Goal: Task Accomplishment & Management: Manage account settings

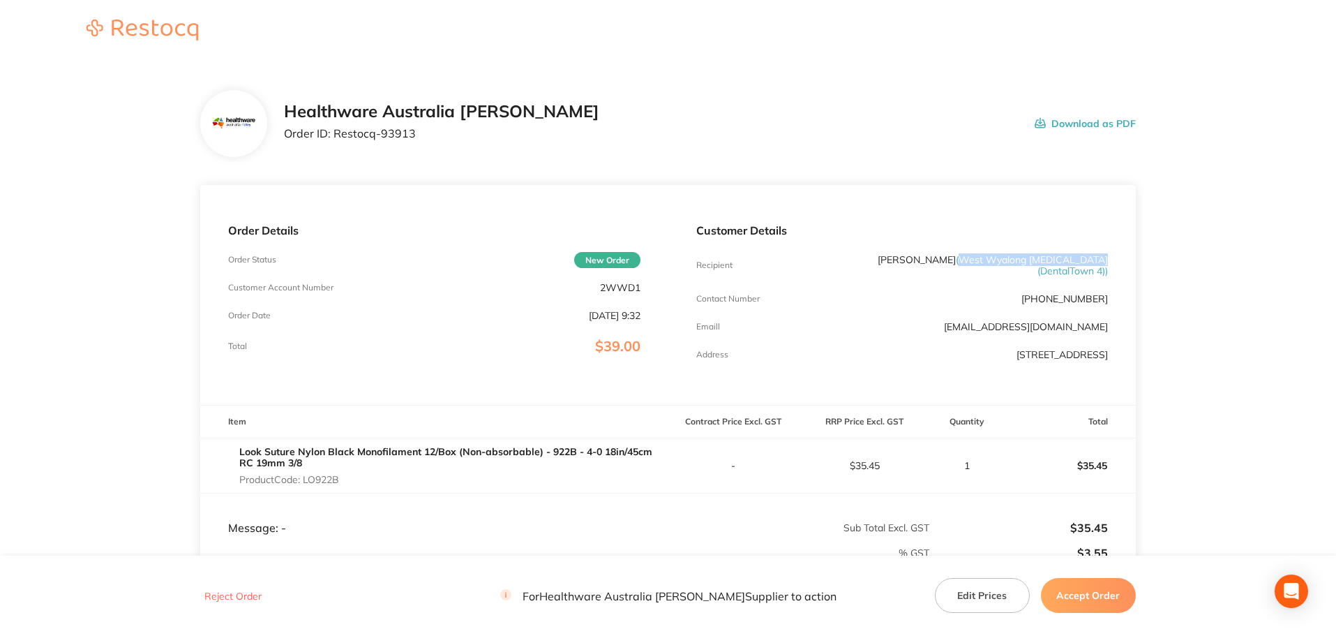
drag, startPoint x: 971, startPoint y: 260, endPoint x: 1106, endPoint y: 258, distance: 135.3
click at [1106, 258] on span "( West Wyalong [MEDICAL_DATA] (DentalTown 4) )" at bounding box center [1032, 265] width 152 height 24
copy span "West Wyalong [MEDICAL_DATA]"
drag, startPoint x: 417, startPoint y: 137, endPoint x: 332, endPoint y: 149, distance: 85.8
click at [332, 149] on div "Healthware Australia [PERSON_NAME] Order ID: Restocq- 93913 Download as PDF" at bounding box center [667, 123] width 935 height 67
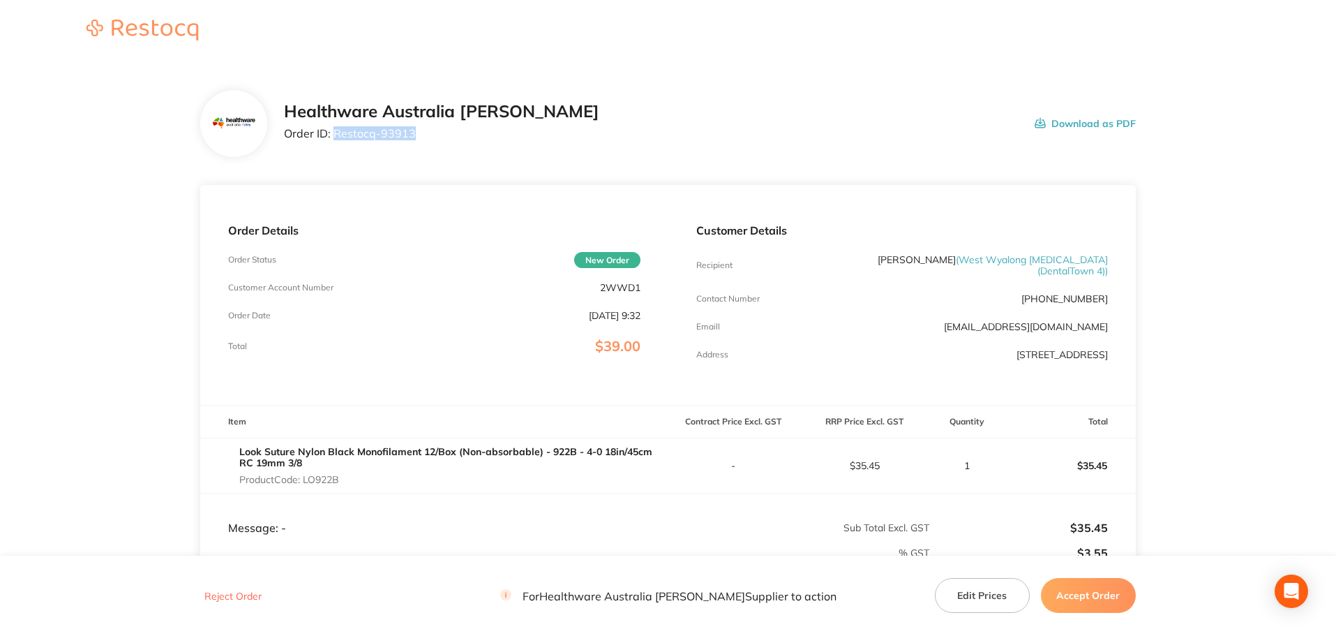
copy p "Restocq- 93913"
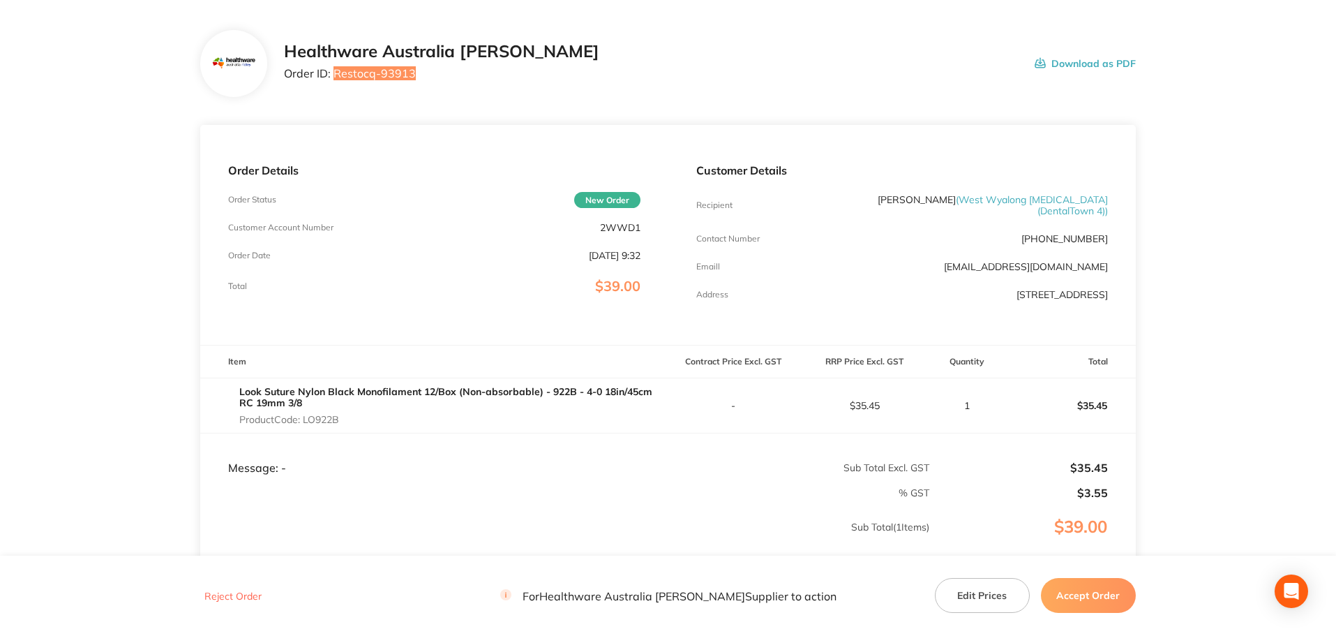
scroll to position [140, 0]
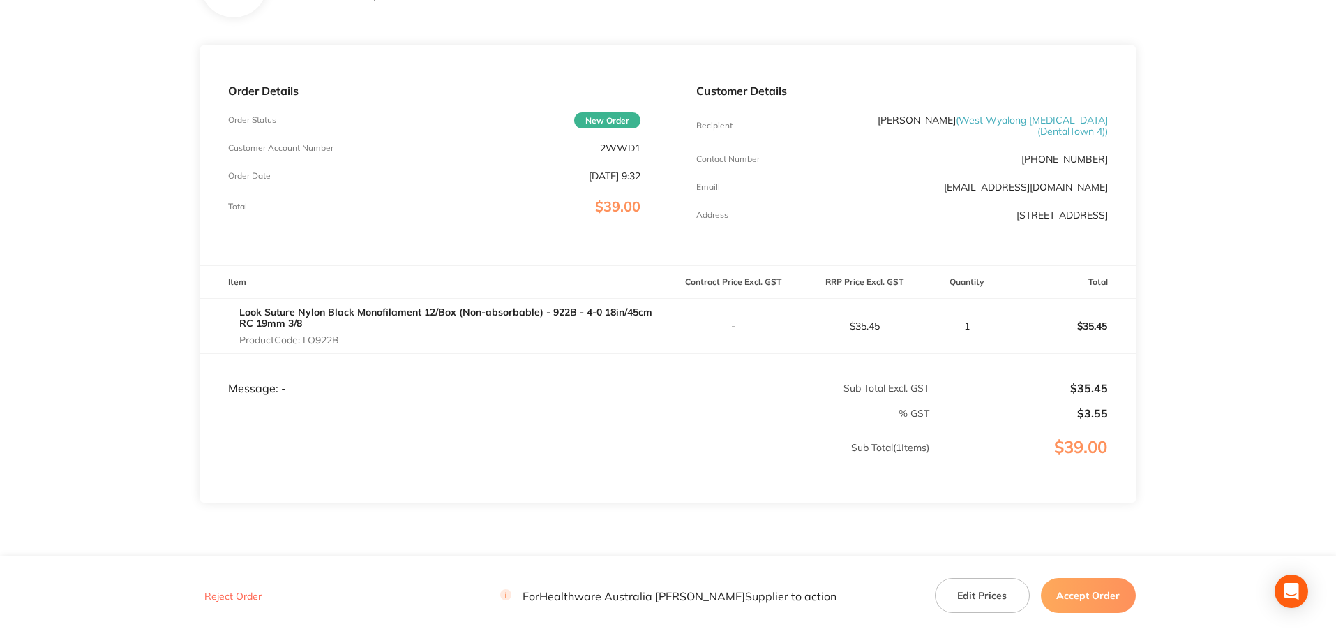
click at [322, 337] on p "Product Code: LO922B" at bounding box center [453, 339] width 428 height 11
copy p "LO922B"
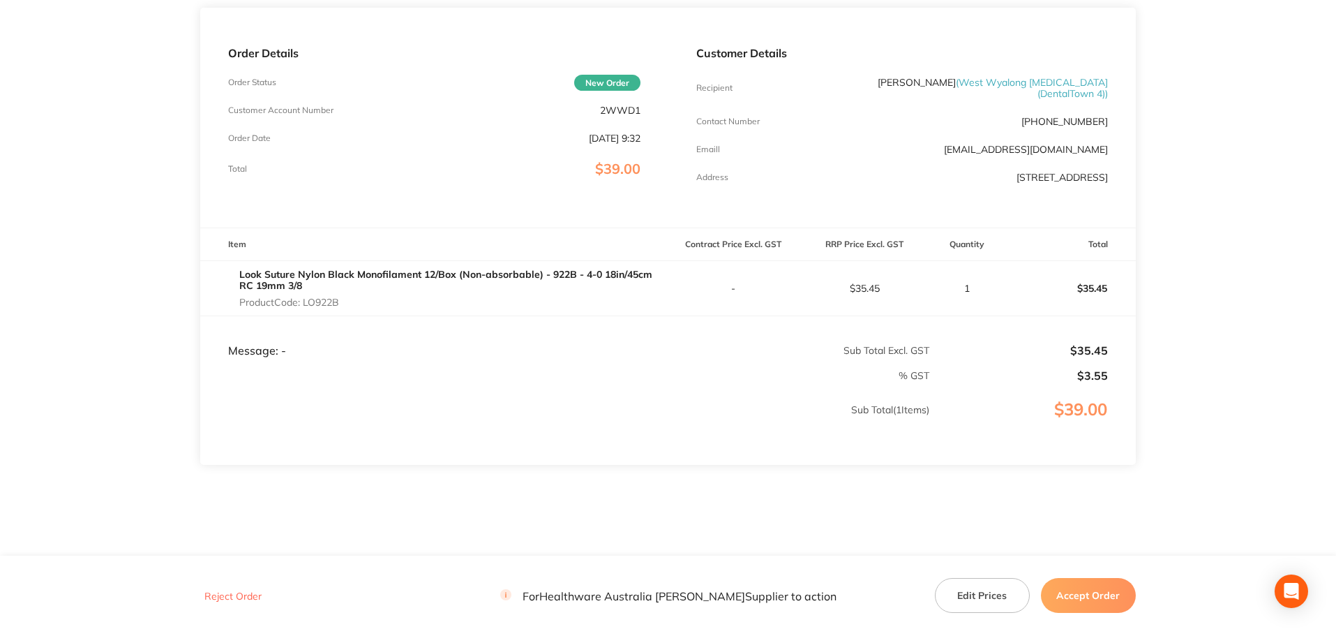
scroll to position [198, 0]
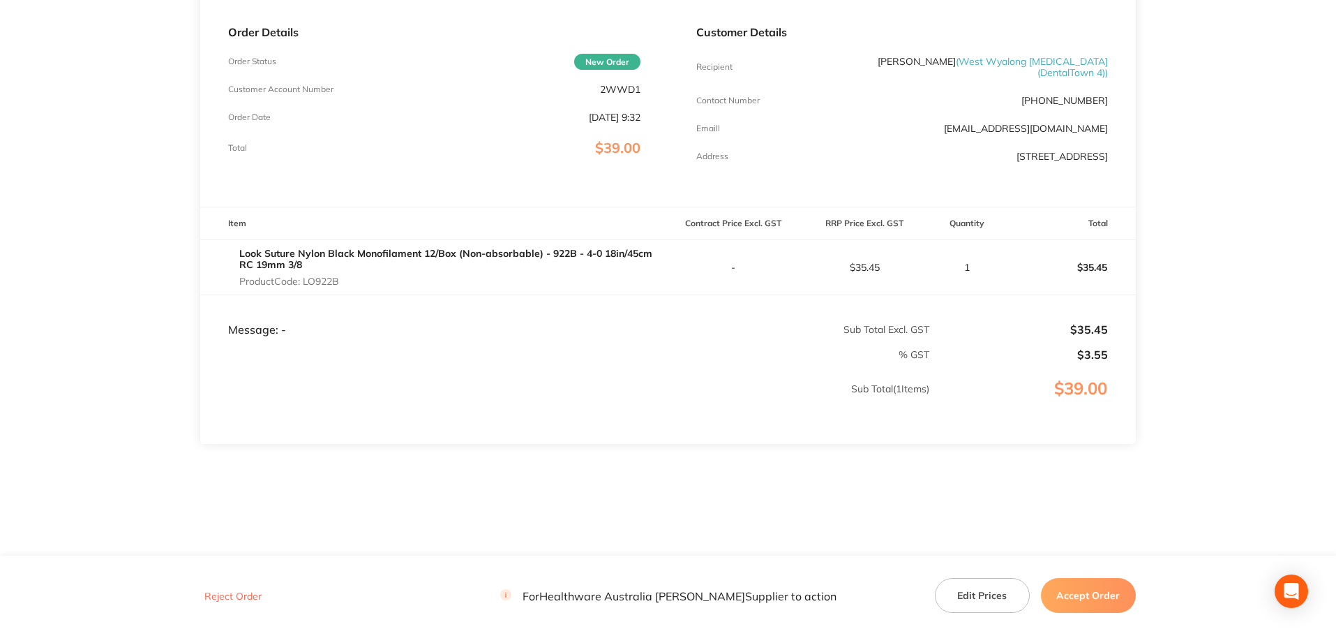
click at [1070, 590] on button "Accept Order" at bounding box center [1088, 595] width 95 height 35
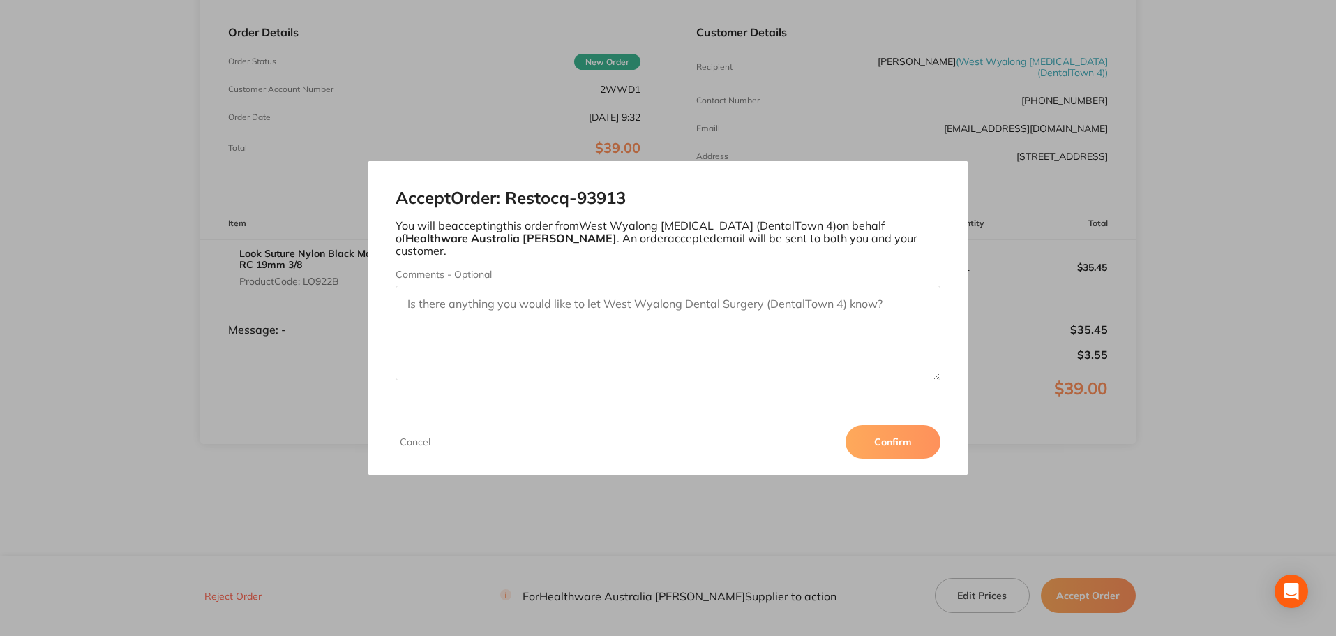
click at [893, 441] on button "Confirm" at bounding box center [892, 441] width 95 height 33
